Goal: Complete application form

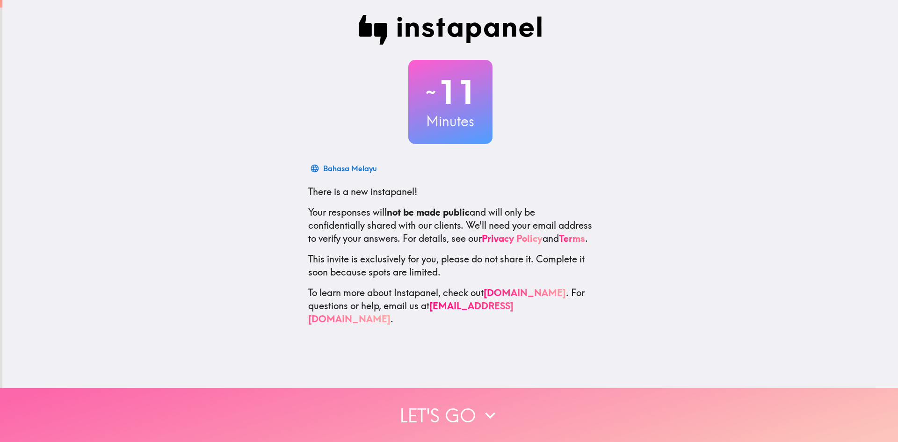
click at [464, 401] on button "Let's go" at bounding box center [449, 415] width 898 height 54
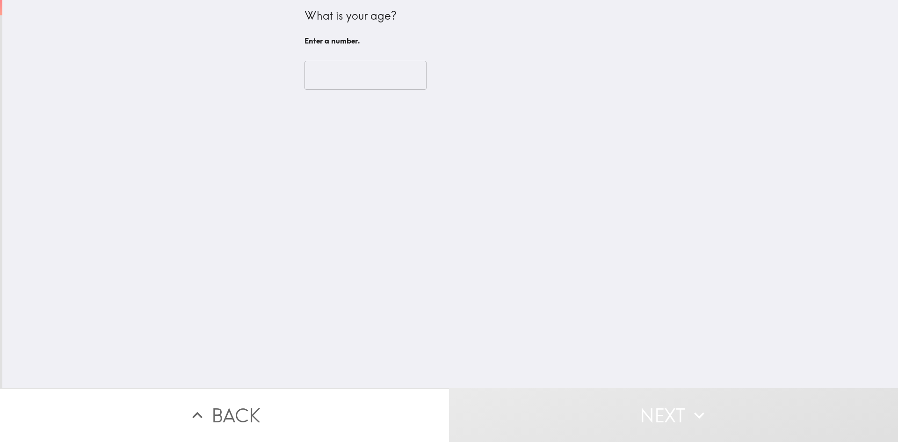
click at [336, 72] on input "number" at bounding box center [366, 75] width 122 height 29
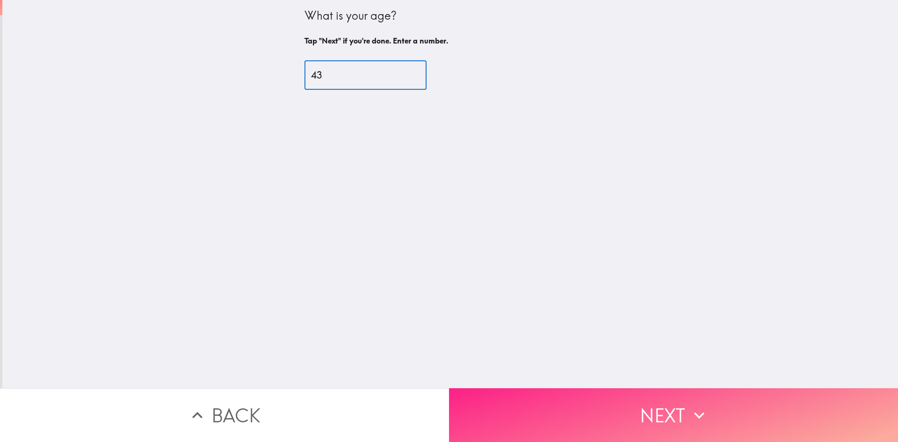
type input "43"
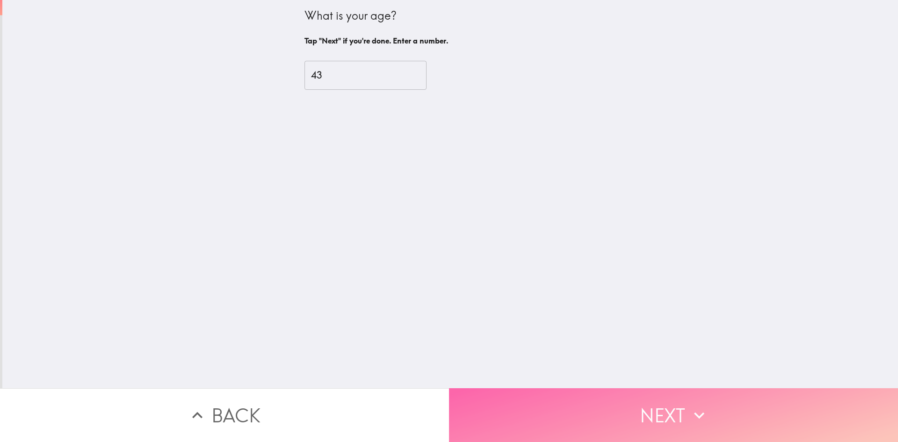
click at [645, 395] on button "Next" at bounding box center [673, 415] width 449 height 54
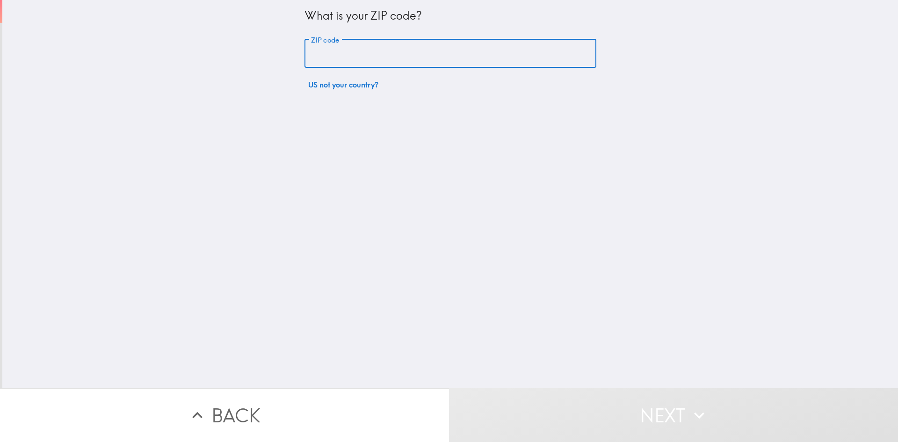
click at [357, 53] on input "ZIP code" at bounding box center [451, 53] width 292 height 29
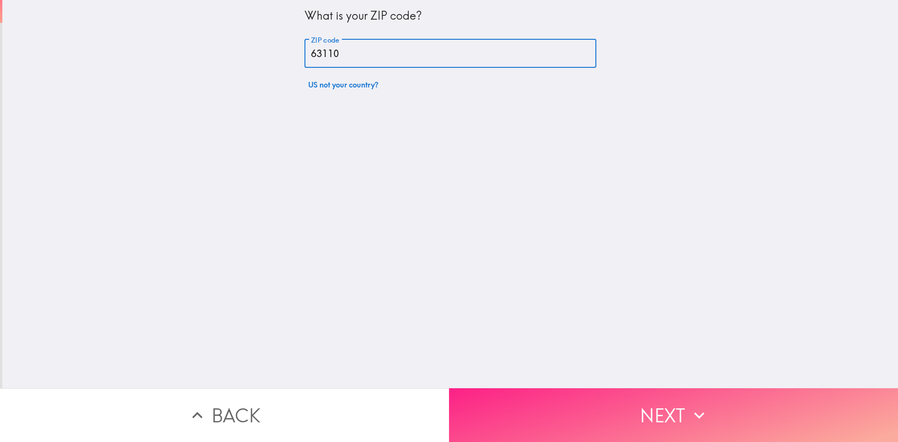
type input "63110"
click at [589, 403] on button "Next" at bounding box center [673, 415] width 449 height 54
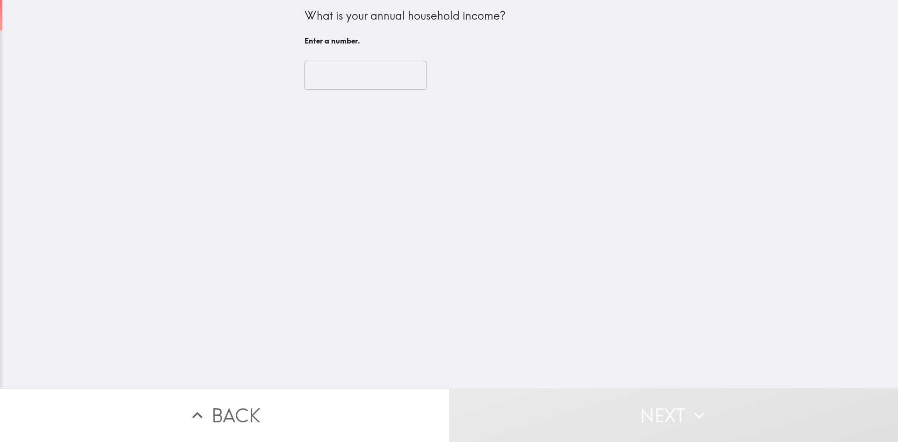
click at [351, 73] on input "number" at bounding box center [366, 75] width 122 height 29
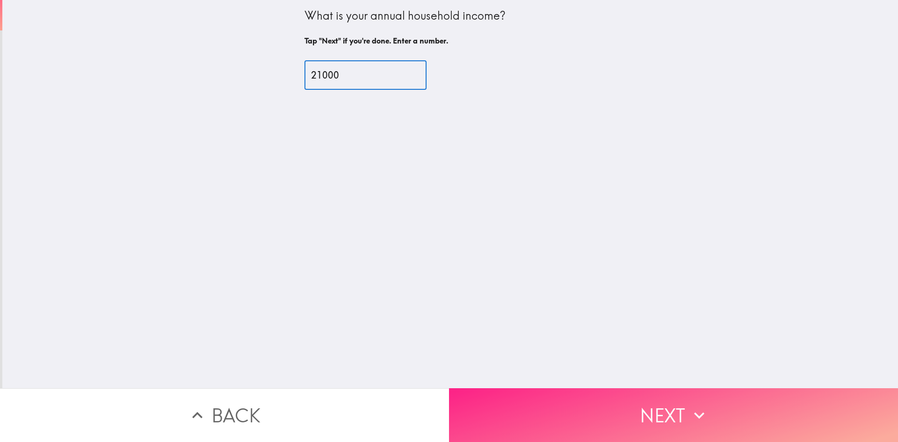
type input "21000"
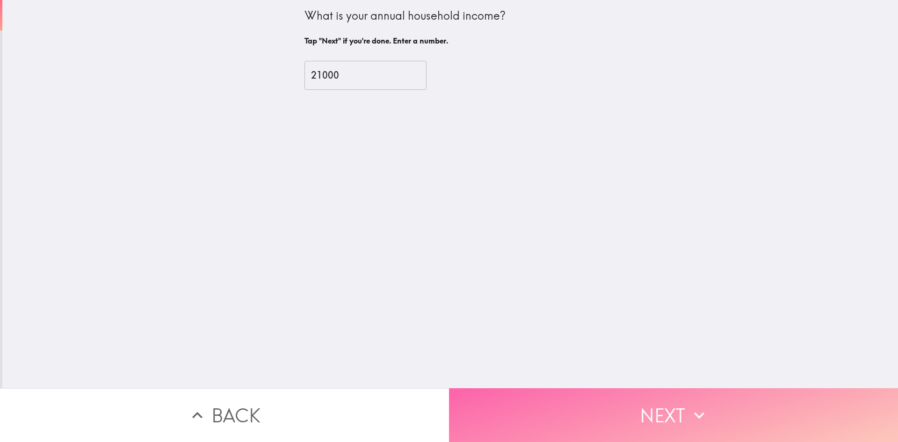
click at [656, 400] on button "Next" at bounding box center [673, 415] width 449 height 54
